Goal: Communication & Community: Answer question/provide support

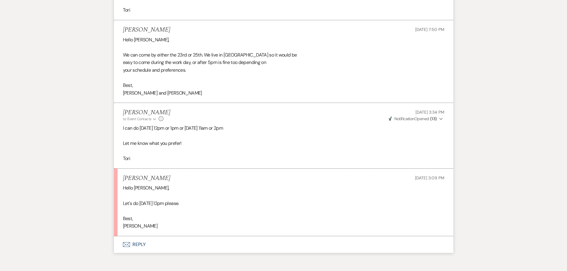
scroll to position [825, 0]
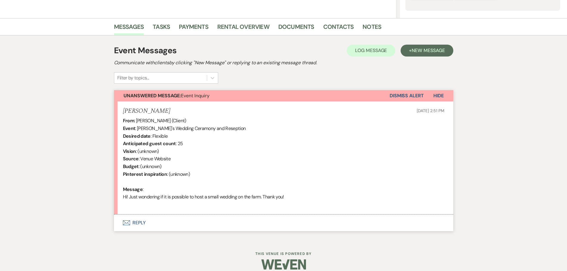
scroll to position [135, 0]
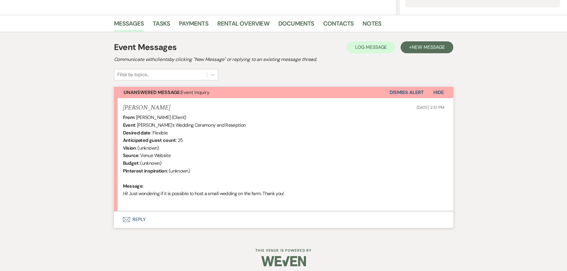
click at [163, 217] on button "Envelope Reply" at bounding box center [283, 219] width 339 height 17
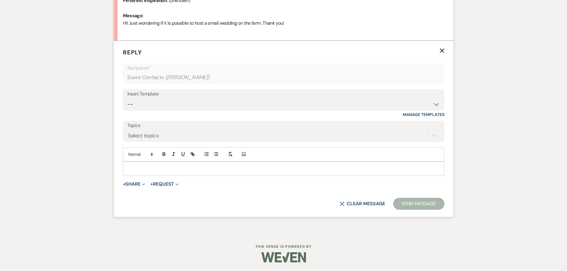
scroll to position [306, 0]
click at [436, 104] on select "-- Wedding Inquiry Response Contract (Pre-Booked Leads) Post Event Thank You 20…" at bounding box center [283, 104] width 313 height 12
select select "3281"
click at [127, 98] on select "-- Wedding Inquiry Response Contract (Pre-Booked Leads) Post Event Thank You 20…" at bounding box center [283, 104] width 313 height 12
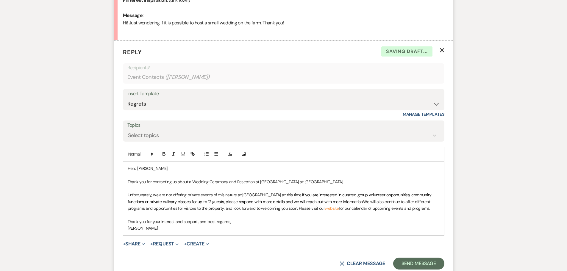
drag, startPoint x: 241, startPoint y: 183, endPoint x: 249, endPoint y: 197, distance: 17.2
click at [241, 183] on p "Thank you for contacting us about a Wedding Ceramony and Reseption at The Farms…" at bounding box center [284, 182] width 312 height 7
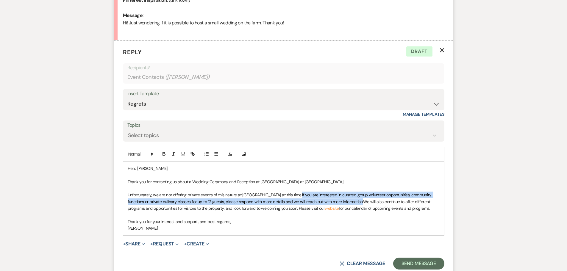
drag, startPoint x: 292, startPoint y: 194, endPoint x: 363, endPoint y: 199, distance: 70.7
click at [363, 199] on span "If you are interested in curated group volunteer opportunities, community funct…" at bounding box center [280, 198] width 305 height 12
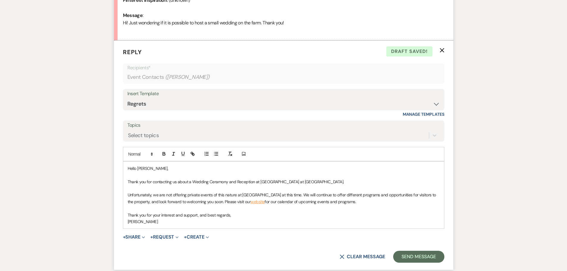
drag, startPoint x: 194, startPoint y: 202, endPoint x: 197, endPoint y: 203, distance: 4.1
click at [194, 201] on span "We will continue to offer different programs and opportunities for visitors to …" at bounding box center [283, 198] width 310 height 12
click at [410, 259] on button "Send Message" at bounding box center [418, 257] width 51 height 12
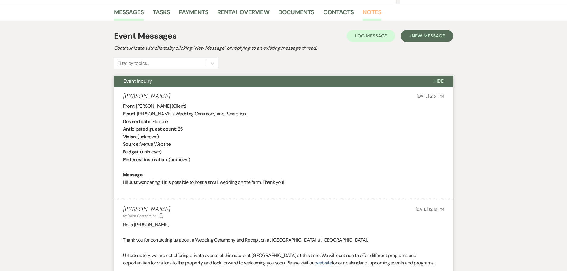
scroll to position [0, 0]
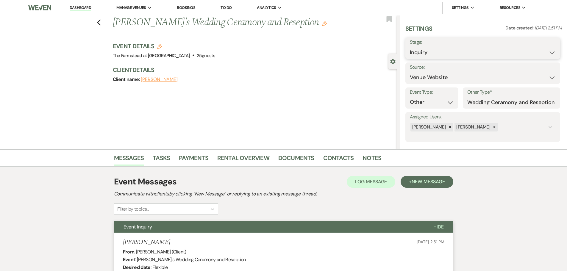
click at [501, 50] on select "Inquiry Follow Up Tour Requested Tour Confirmed Toured Proposal Sent Booked Lost" at bounding box center [483, 53] width 146 height 12
click at [458, 53] on select "Inquiry Follow Up Tour Requested Tour Confirmed Toured Proposal Sent Booked Lost" at bounding box center [483, 53] width 146 height 12
select select "8"
click at [410, 47] on select "Inquiry Follow Up Tour Requested Tour Confirmed Toured Proposal Sent Booked Lost" at bounding box center [483, 53] width 146 height 12
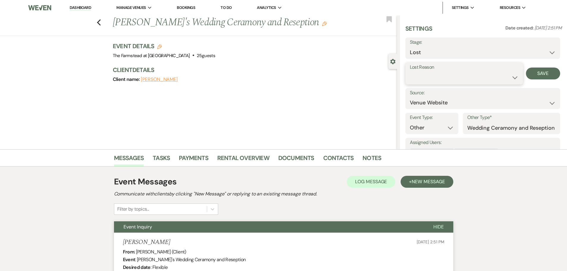
click at [439, 79] on select "Booked Elsewhere Budget Date Unavailable No Response Not a Good Match Capacity …" at bounding box center [464, 78] width 109 height 12
select select "10"
click at [410, 72] on select "Booked Elsewhere Budget Date Unavailable No Response Not a Good Match Capacity …" at bounding box center [464, 78] width 109 height 12
click at [545, 74] on button "Save" at bounding box center [543, 74] width 34 height 12
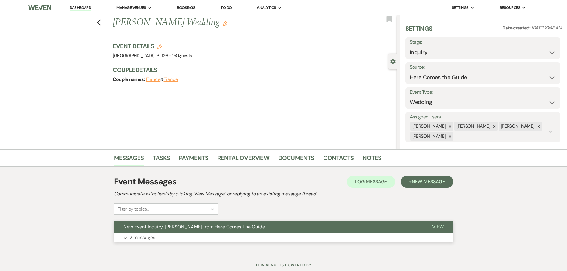
click at [152, 230] on button "New Event Inquiry: Hannah Eagar from Here Comes The Guide" at bounding box center [268, 227] width 309 height 11
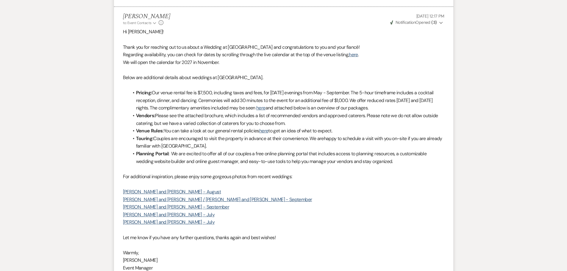
scroll to position [676, 0]
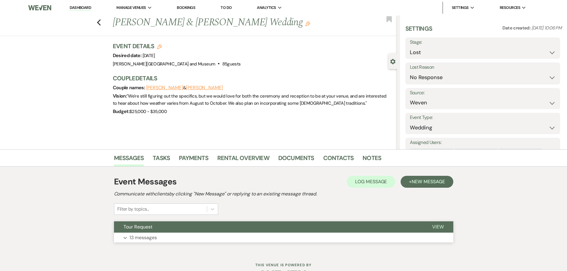
click at [169, 236] on button "Expand 13 messages" at bounding box center [283, 238] width 339 height 10
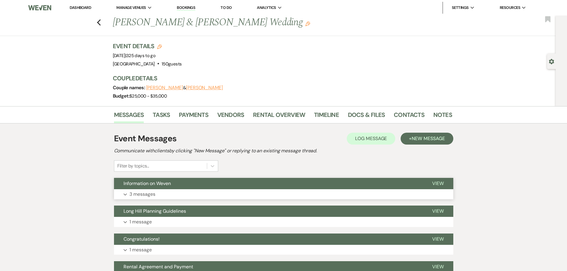
click at [196, 186] on button "Information on Weven" at bounding box center [268, 183] width 309 height 11
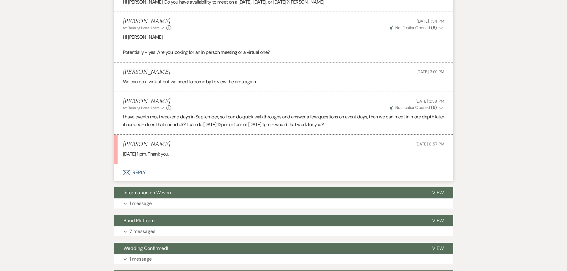
scroll to position [539, 0]
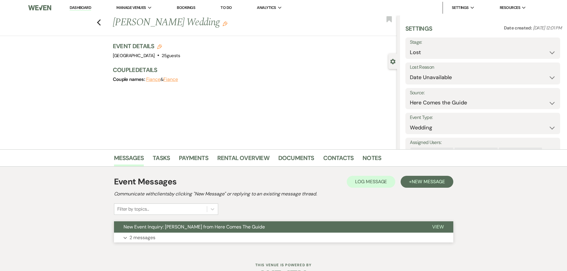
click at [169, 239] on button "Expand 2 messages" at bounding box center [283, 238] width 339 height 10
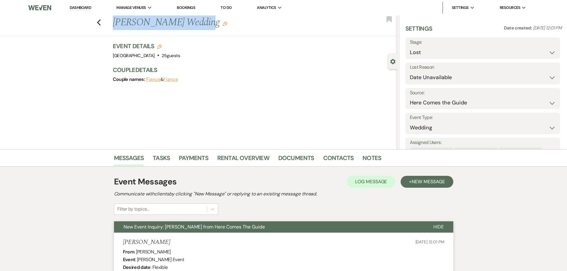
drag, startPoint x: 116, startPoint y: 18, endPoint x: 197, endPoint y: 17, distance: 80.7
click at [197, 17] on h1 "Samantha Pescosolido's Wedding Edit" at bounding box center [225, 22] width 225 height 14
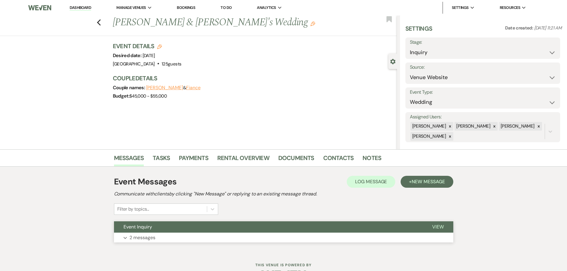
click at [186, 233] on button "Expand 2 messages" at bounding box center [283, 238] width 339 height 10
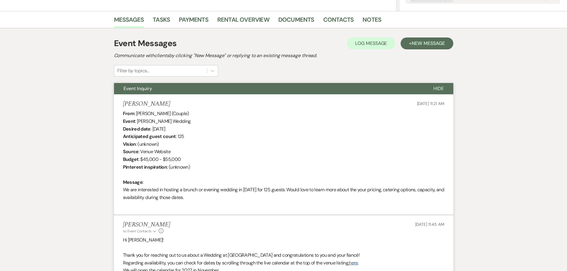
scroll to position [158, 0]
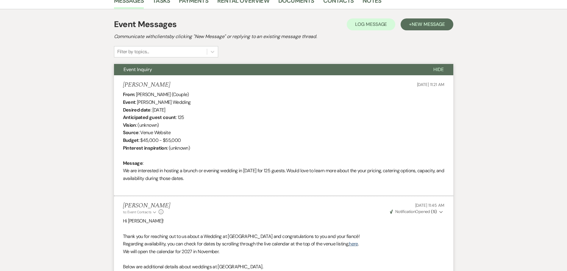
click at [186, 238] on p "Thank you for reaching out to us about a Wedding at [GEOGRAPHIC_DATA] and congr…" at bounding box center [284, 237] width 322 height 8
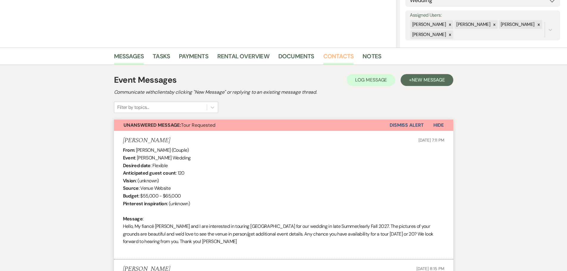
scroll to position [101, 0]
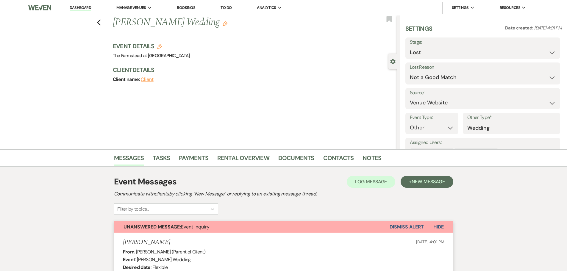
click at [417, 227] on button "Dismiss Alert" at bounding box center [407, 227] width 34 height 11
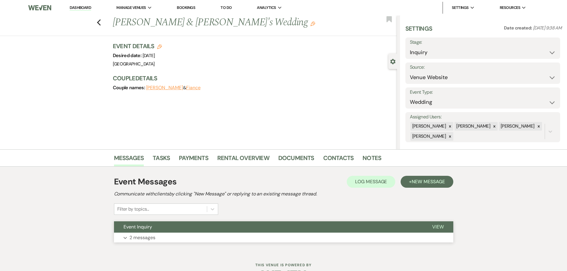
click at [186, 231] on button "Event Inquiry" at bounding box center [268, 227] width 309 height 11
